Goal: Task Accomplishment & Management: Complete application form

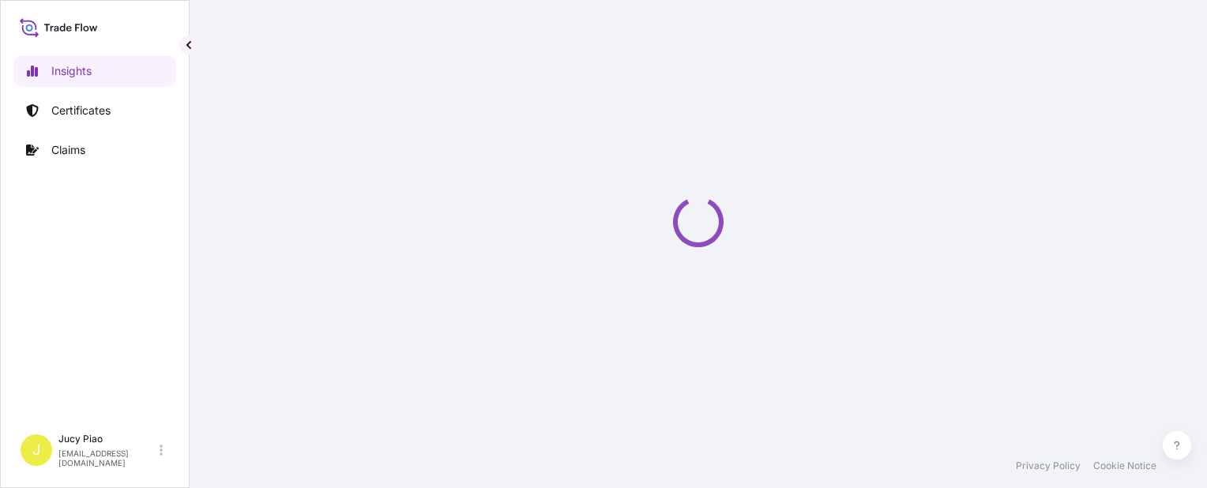
select select "2025"
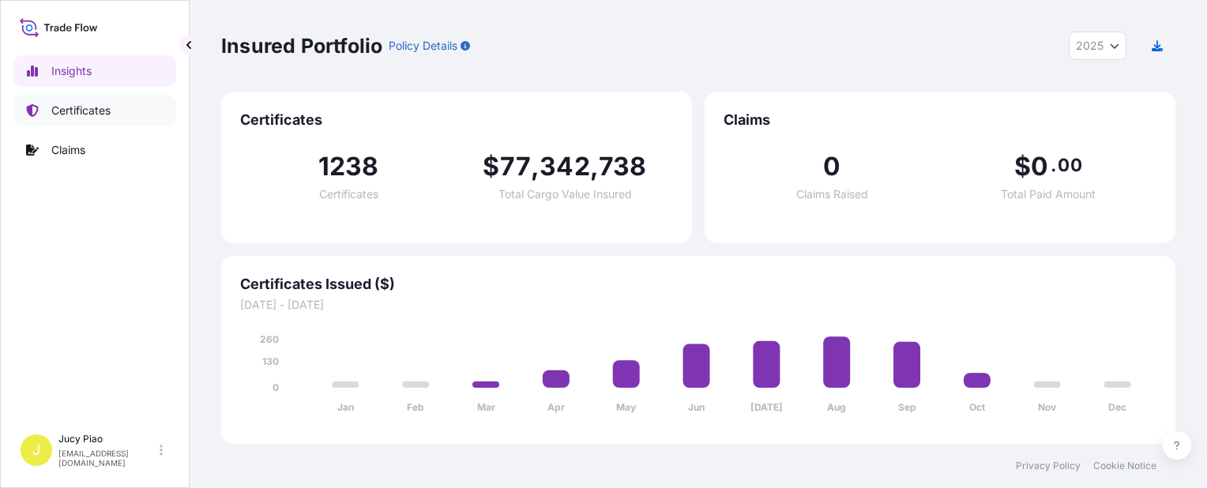
click at [120, 115] on link "Certificates" at bounding box center [94, 111] width 163 height 32
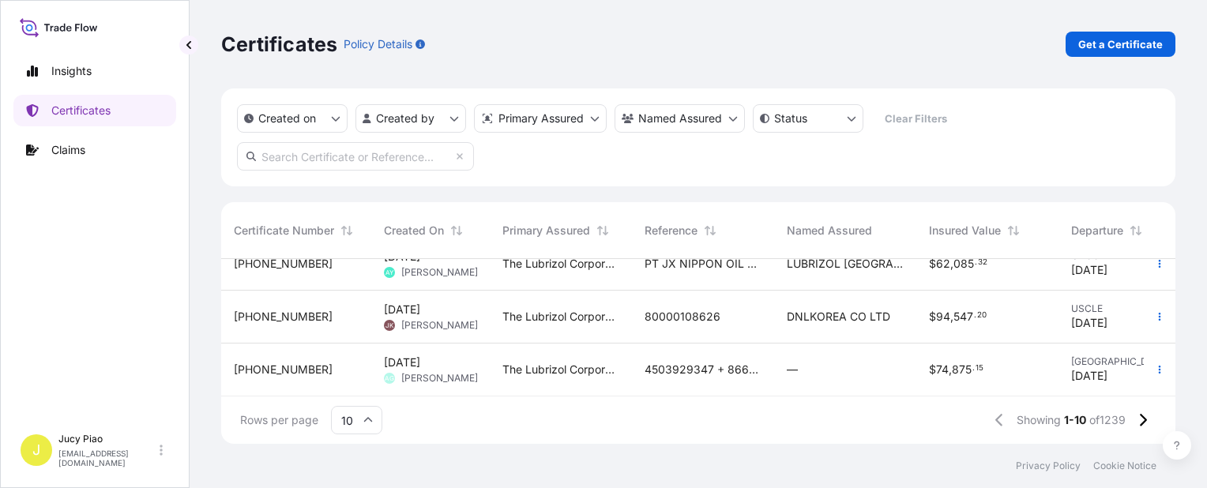
scroll to position [404, 0]
click at [1145, 419] on icon at bounding box center [1143, 420] width 7 height 13
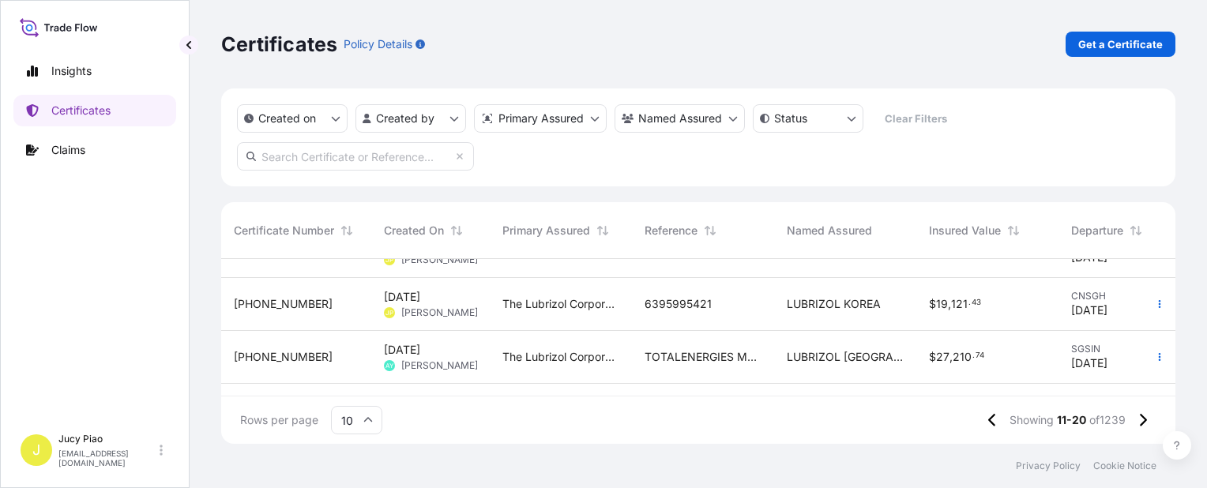
scroll to position [167, 0]
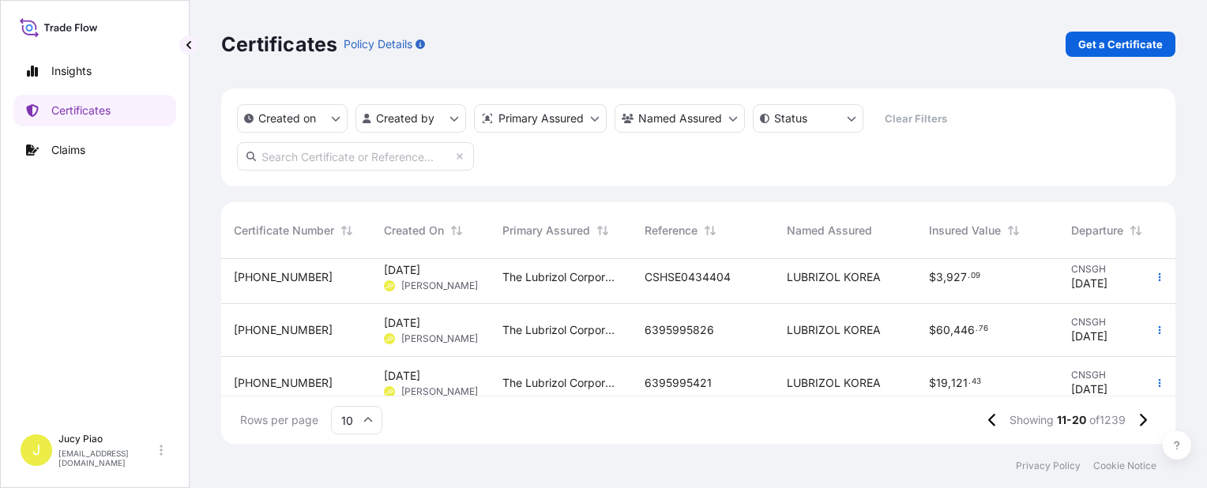
click at [828, 276] on span "LUBRIZOL KOREA" at bounding box center [834, 277] width 94 height 16
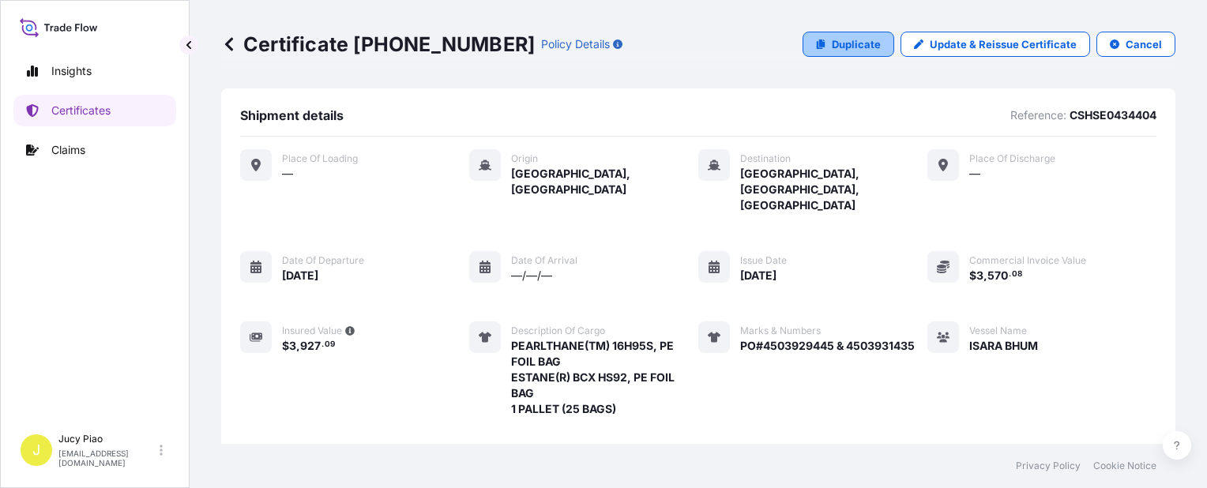
click at [868, 52] on link "Duplicate" at bounding box center [849, 44] width 92 height 25
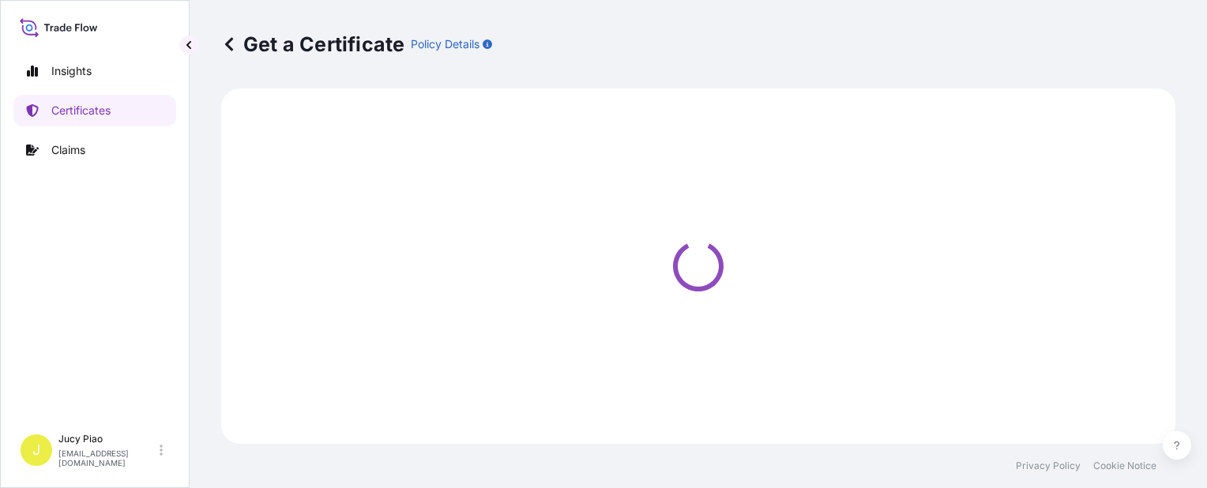
select select "Ocean Vessel"
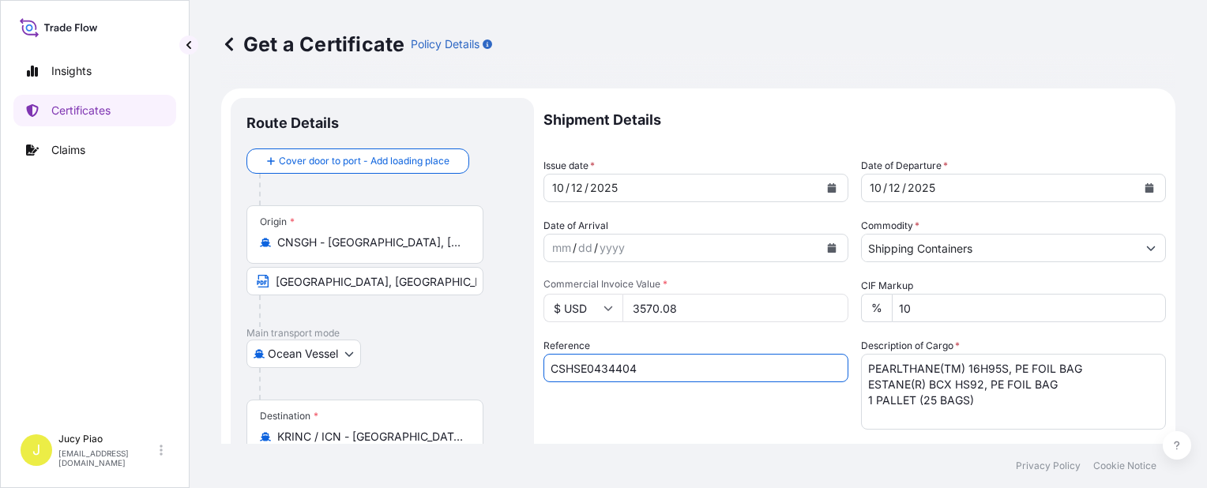
click at [656, 371] on input "CSHSE0434404" at bounding box center [695, 368] width 305 height 28
drag, startPoint x: 683, startPoint y: 374, endPoint x: 380, endPoint y: 368, distance: 302.6
click at [376, 368] on form "Route Details Cover door to port - Add loading place Place of loading Road / In…" at bounding box center [698, 496] width 954 height 816
paste input "6395997925"
type input "6395997925"
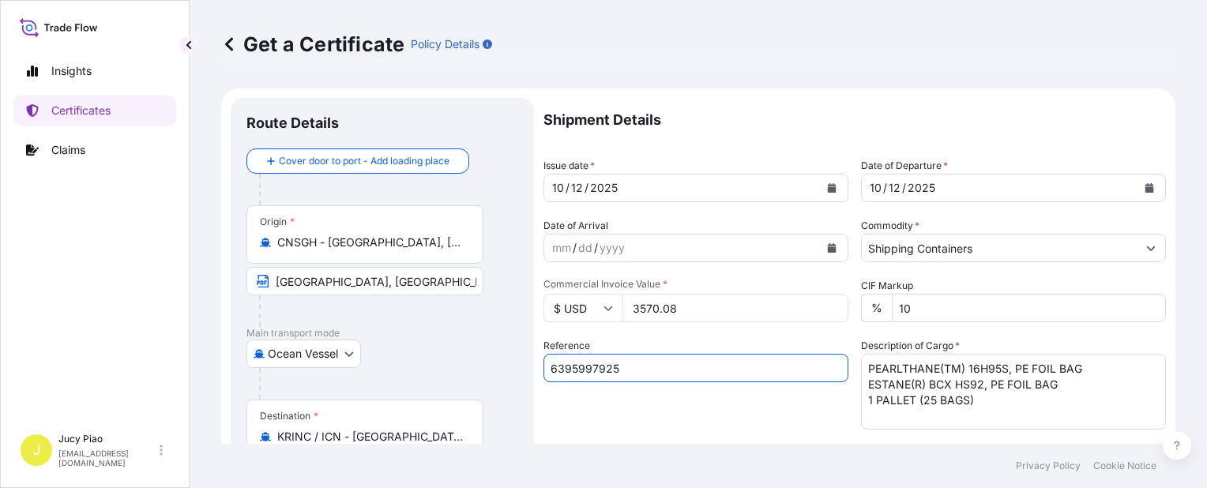
click at [709, 437] on div "Shipment Details Issue date * 10 / 12 / 2025 Date of Departure * 10 / 12 / 2025…" at bounding box center [854, 474] width 622 height 753
click at [985, 409] on textarea "PEARLTHANE(TM) 16H95S, PE FOIL BAG ESTANE(R) BCX HS92, PE FOIL BAG 1 PALLET (25…" at bounding box center [1013, 392] width 305 height 76
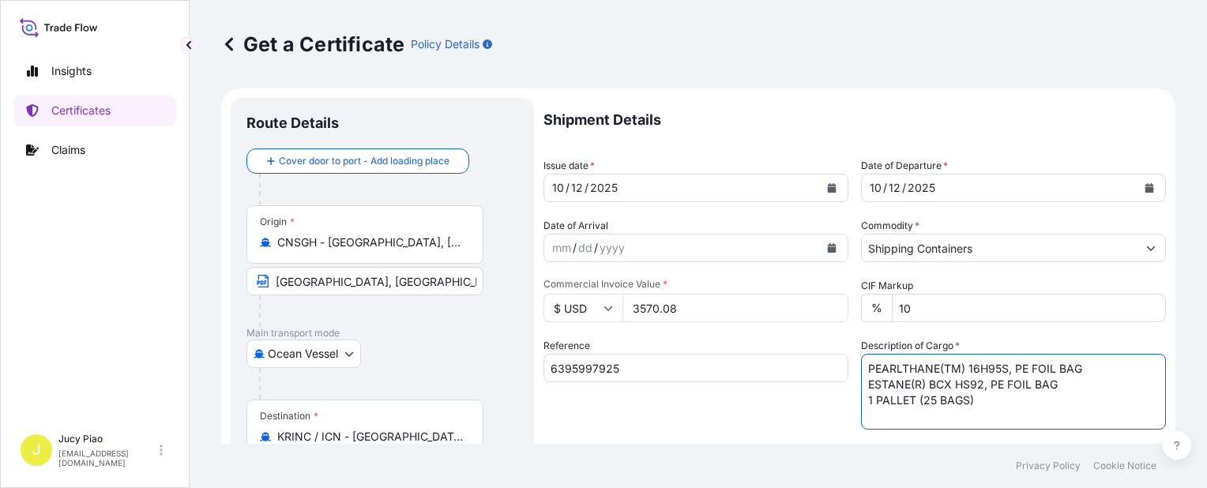
drag, startPoint x: 858, startPoint y: 382, endPoint x: 679, endPoint y: 360, distance: 180.7
click at [679, 360] on div "Shipment Details Issue date * 10 / 12 / 2025 Date of Departure * 10 / 12 / 2025…" at bounding box center [854, 474] width 622 height 753
paste textarea "CARBOPOL(R) ULTREZ 20 POLYMER, BOX"
drag, startPoint x: 980, startPoint y: 387, endPoint x: 833, endPoint y: 389, distance: 147.7
click at [833, 389] on div "Shipment Details Issue date * 10 / 12 / 2025 Date of Departure * 10 / 12 / 2025…" at bounding box center [854, 474] width 622 height 753
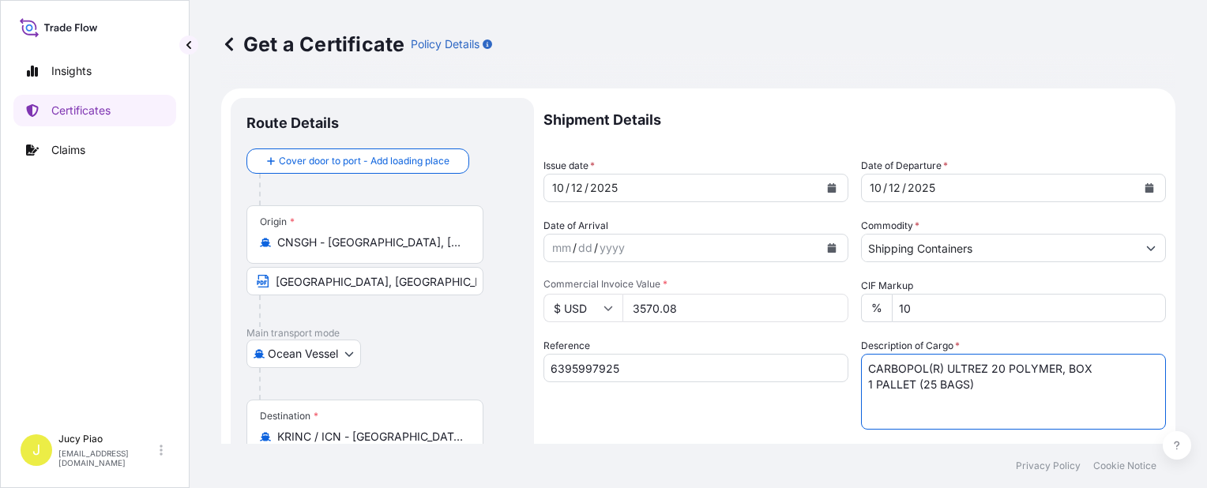
paste textarea "64 PALLETS (1024 CT"
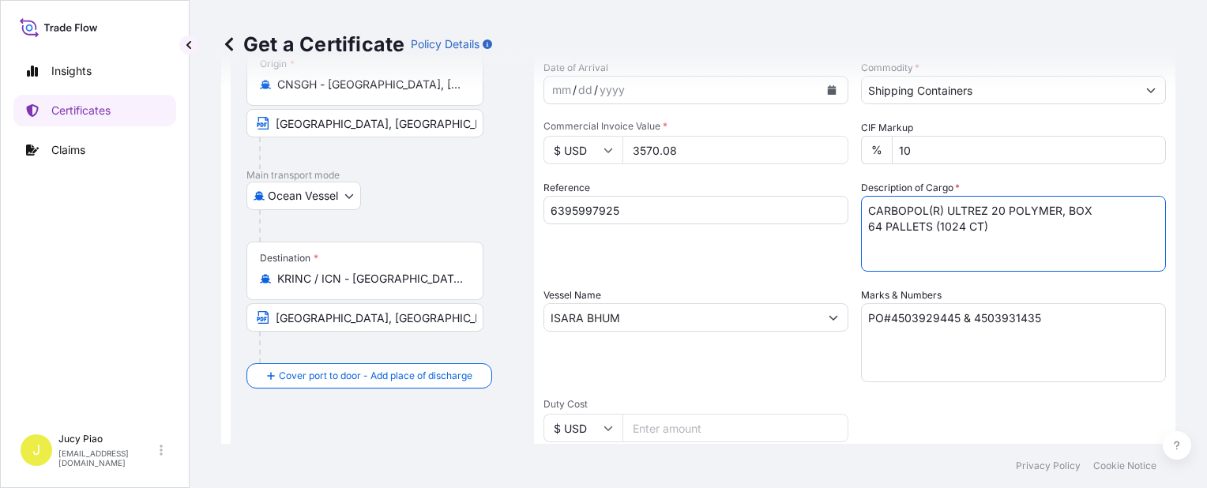
type textarea "CARBOPOL(R) ULTREZ 20 POLYMER, BOX 64 PALLETS (1024 CT)"
click at [919, 325] on textarea "PO#4503929445 & 4503931435" at bounding box center [1013, 342] width 305 height 79
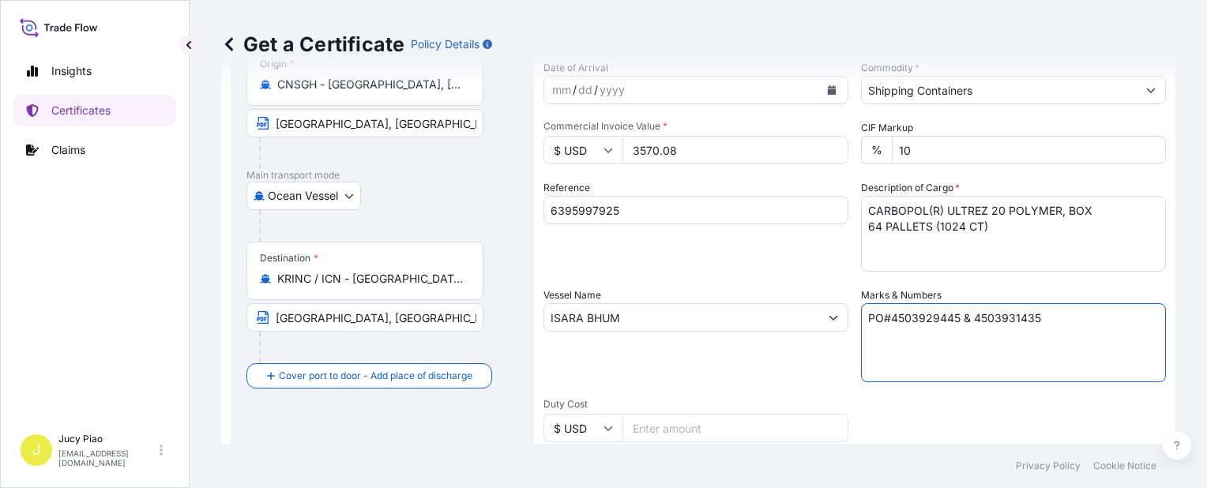
click at [919, 325] on textarea "PO#4503929445 & 4503931435" at bounding box center [1013, 342] width 305 height 79
paste textarea "31439"
click at [999, 314] on textarea "PO#4503929445 & 4503931435" at bounding box center [1013, 342] width 305 height 79
paste textarea "40"
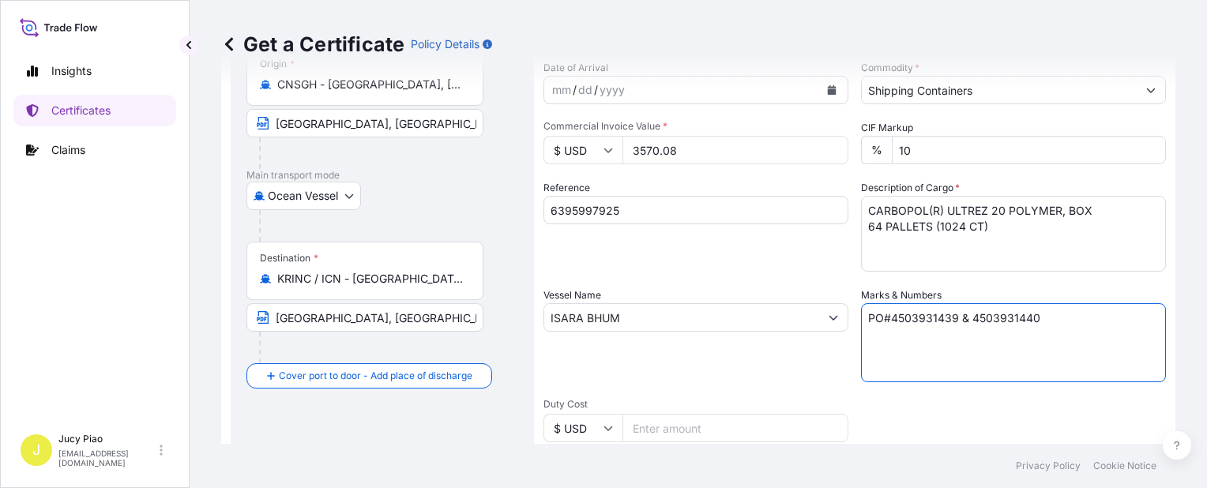
type textarea "PO#4503931439 & 4503931440"
click at [706, 373] on div "Vessel Name ISARA BHUM" at bounding box center [695, 335] width 305 height 95
click at [677, 153] on input "3570.08" at bounding box center [735, 150] width 226 height 28
drag, startPoint x: 679, startPoint y: 152, endPoint x: 626, endPoint y: 154, distance: 53.7
click at [626, 154] on input "3570.08" at bounding box center [735, 150] width 226 height 28
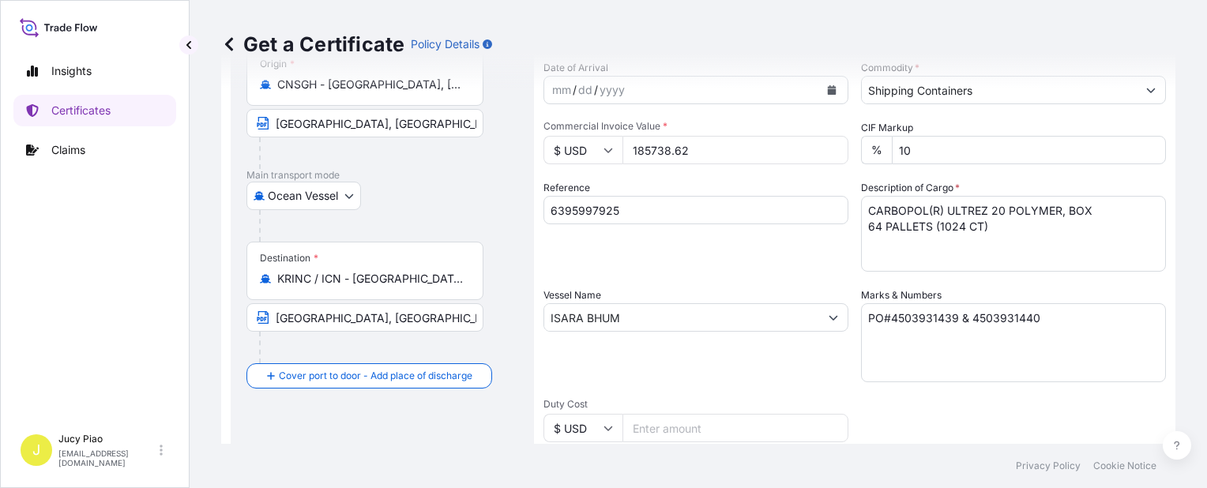
click at [656, 159] on input "185738.62" at bounding box center [735, 150] width 226 height 28
click at [699, 154] on input "185738.62" at bounding box center [735, 150] width 226 height 28
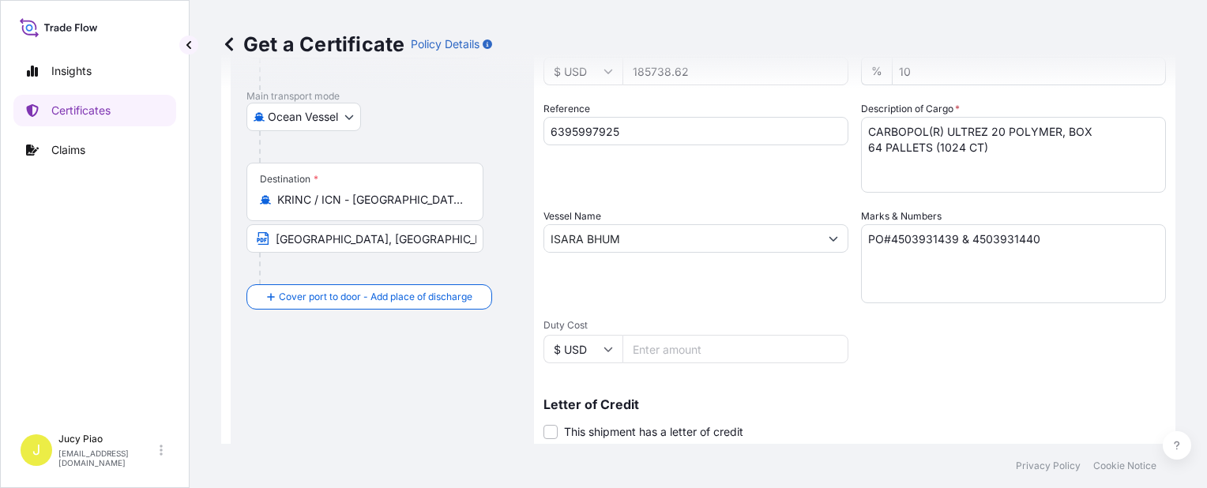
scroll to position [459, 0]
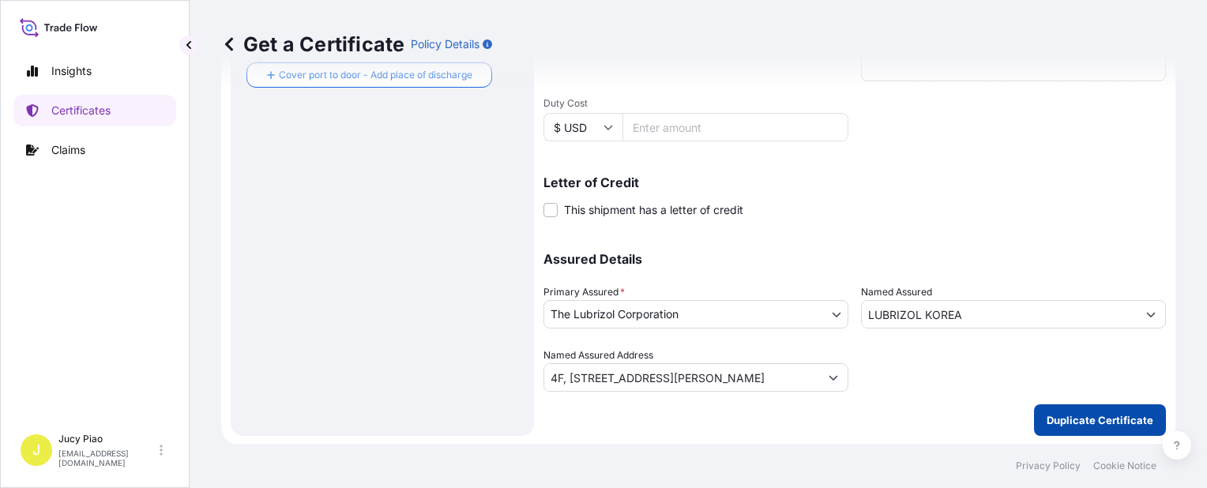
type input "185738.62"
click at [1047, 412] on p "Duplicate Certificate" at bounding box center [1100, 420] width 107 height 16
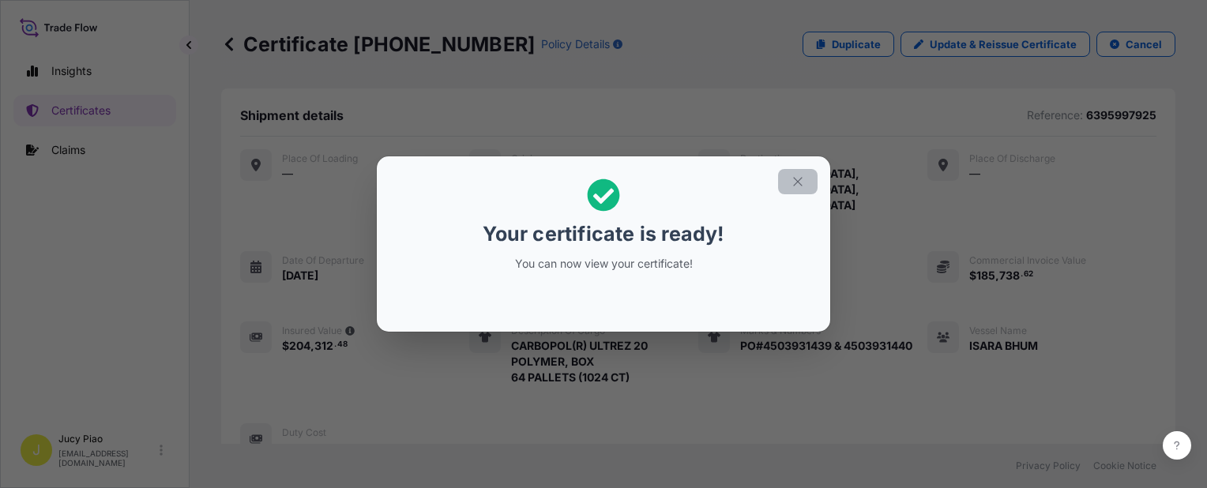
click at [803, 186] on icon "button" at bounding box center [798, 182] width 14 height 14
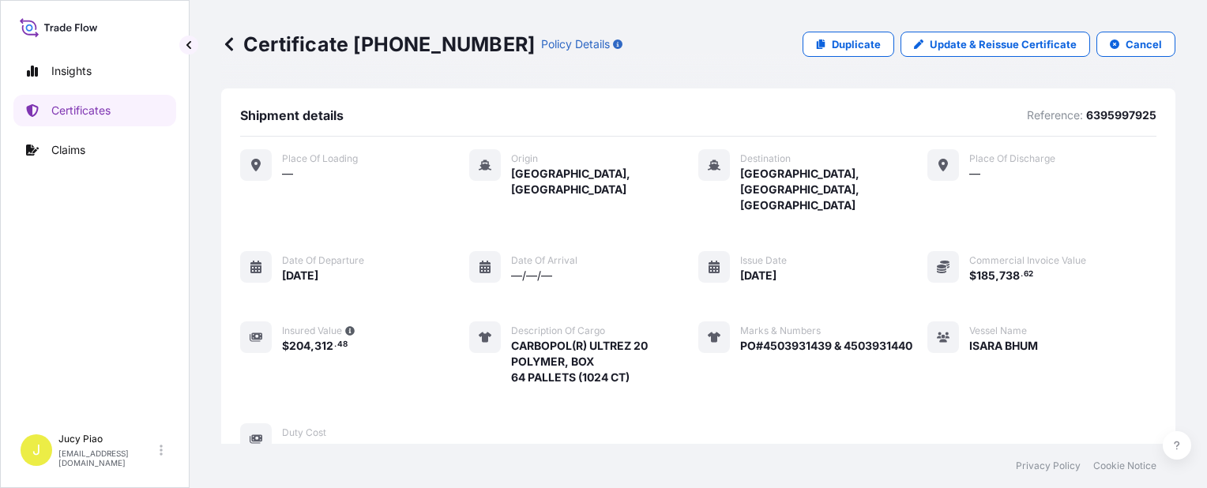
click at [844, 245] on div "Place of Loading — Origin Shanghai, China Destination Incheon, Korea, South Pla…" at bounding box center [698, 302] width 916 height 306
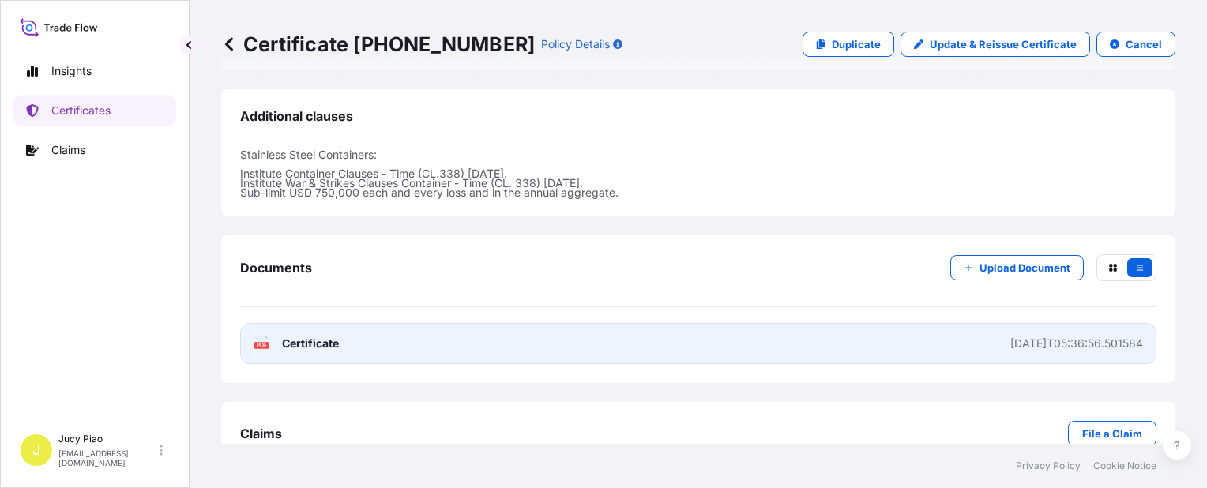
click at [822, 323] on link "PDF Certificate 2025-10-15T05:36:56.501584" at bounding box center [698, 343] width 916 height 41
